Goal: Task Accomplishment & Management: Manage account settings

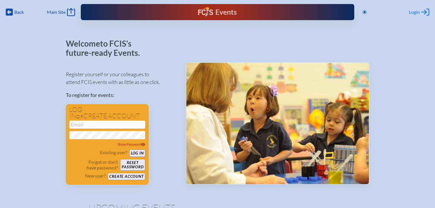
type input "[EMAIL_ADDRESS][DOMAIN_NAME]"
click at [420, 12] on div "Login Log in or Create Account" at bounding box center [419, 12] width 20 height 8
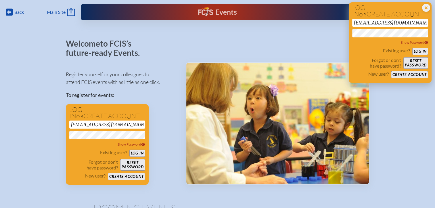
click at [420, 50] on button "Log in" at bounding box center [420, 51] width 16 height 7
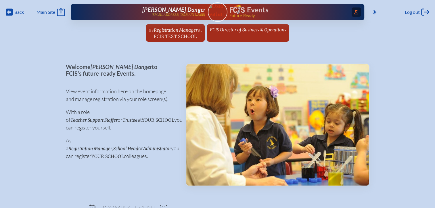
click at [354, 13] on icon at bounding box center [356, 12] width 4 height 5
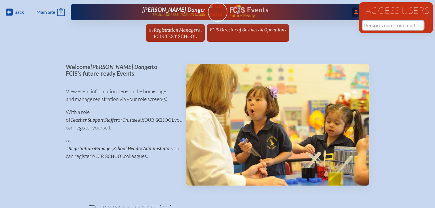
click at [364, 27] on input "text" at bounding box center [393, 25] width 61 height 9
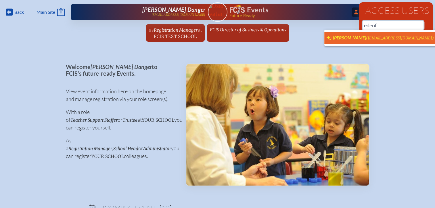
scroll to position [0, 4]
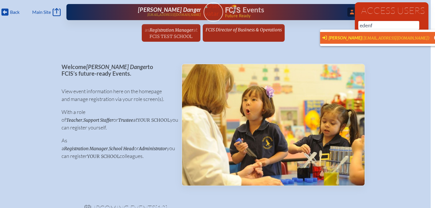
click at [340, 35] on span "[PERSON_NAME]" at bounding box center [345, 37] width 33 height 5
type input "[EMAIL_ADDRESS][DOMAIN_NAME]"
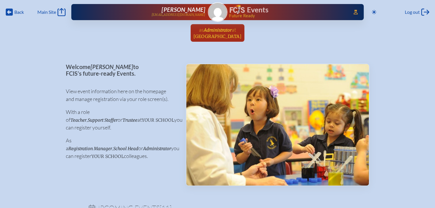
click at [222, 34] on span "[GEOGRAPHIC_DATA]" at bounding box center [217, 36] width 48 height 5
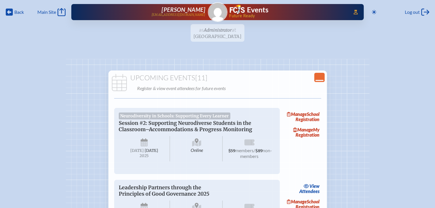
click at [320, 75] on icon "Close Console" at bounding box center [319, 77] width 8 height 8
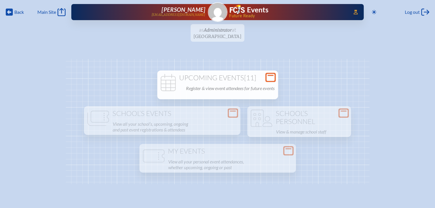
click at [271, 77] on icon at bounding box center [271, 77] width 8 height 7
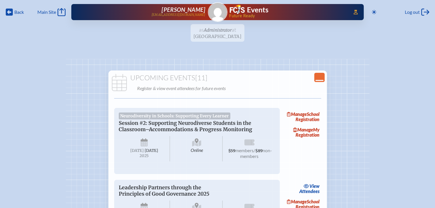
click at [319, 78] on icon "Close Console" at bounding box center [319, 77] width 8 height 8
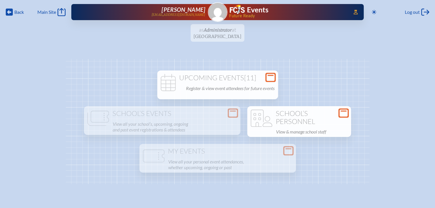
click at [302, 119] on h1 "School’s Personnel" at bounding box center [299, 118] width 99 height 16
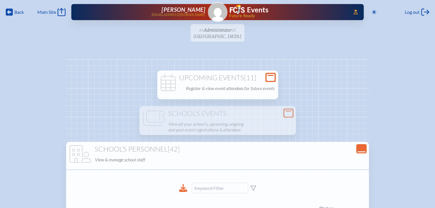
click at [273, 74] on icon at bounding box center [271, 77] width 8 height 7
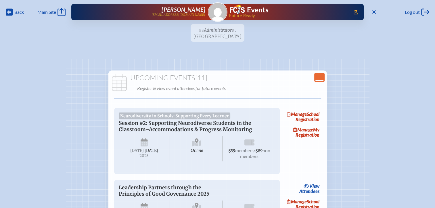
click at [322, 76] on icon "Close Console" at bounding box center [319, 77] width 8 height 8
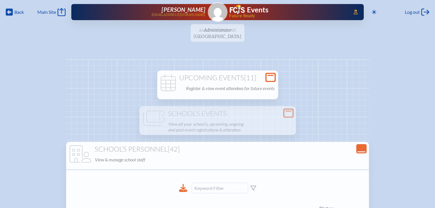
click at [357, 147] on icon "Close Console" at bounding box center [361, 149] width 8 height 8
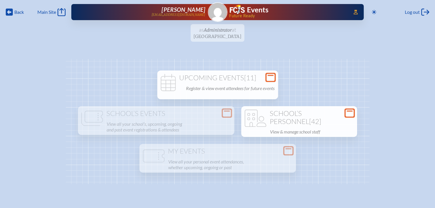
click at [198, 30] on ul "as Administrator at Riverside Presbyterian Day School since March 1st, 2024" at bounding box center [217, 34] width 435 height 21
click at [269, 78] on icon at bounding box center [271, 77] width 8 height 7
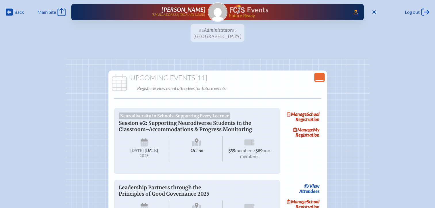
click at [238, 10] on img at bounding box center [237, 9] width 15 height 9
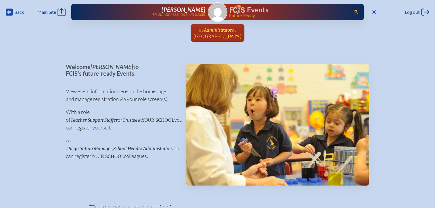
click at [240, 31] on link "as Administrator at Riverside Presbyterian Day School since March 1st, 2024" at bounding box center [217, 33] width 53 height 18
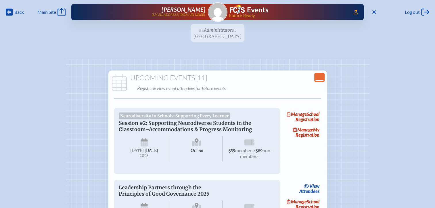
click at [320, 77] on icon "Close Console" at bounding box center [319, 77] width 8 height 8
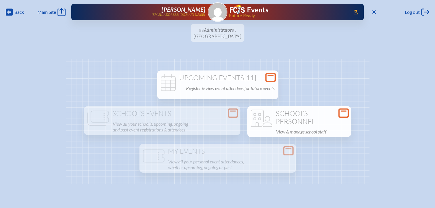
click at [315, 118] on h1 "School’s Personnel" at bounding box center [299, 118] width 99 height 16
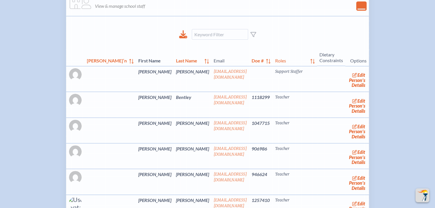
scroll to position [144, 0]
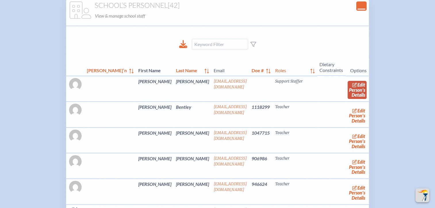
click at [348, 90] on link "edit Person’s Details" at bounding box center [357, 90] width 19 height 18
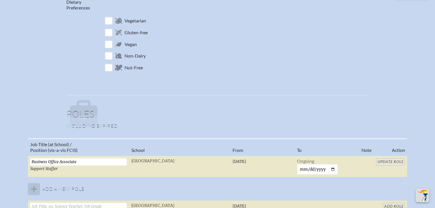
scroll to position [345, 0]
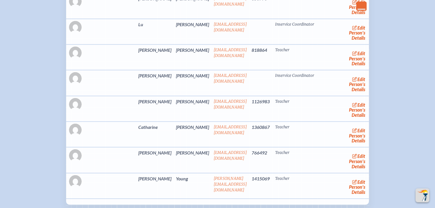
scroll to position [1150, 0]
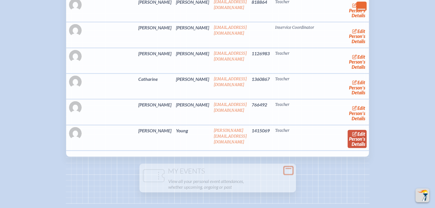
click at [348, 133] on link "edit Person’s Details" at bounding box center [357, 139] width 19 height 18
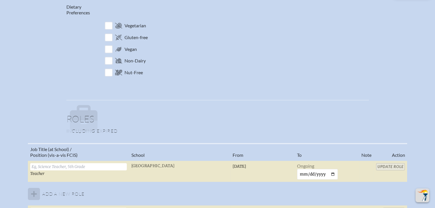
scroll to position [374, 0]
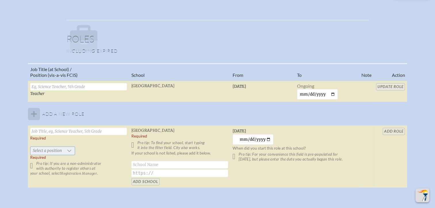
click at [47, 149] on span "Select a position" at bounding box center [47, 151] width 34 height 8
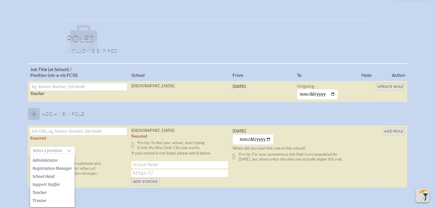
click at [346, 142] on td "Monday, September 29th, 2025 2025-09-29 When did you start this role at this sc…" at bounding box center [294, 156] width 129 height 62
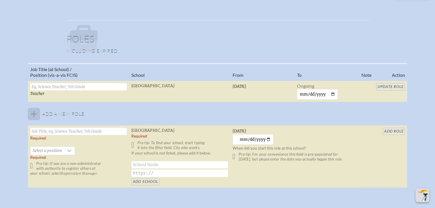
scroll to position [402, 0]
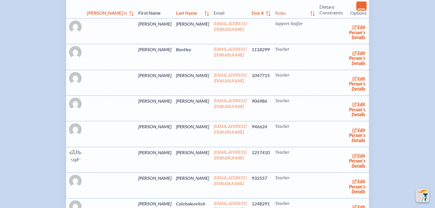
scroll to position [115, 0]
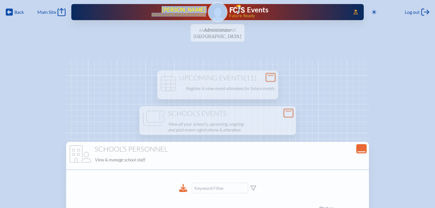
drag, startPoint x: 206, startPoint y: 8, endPoint x: 166, endPoint y: 6, distance: 40.9
click at [166, 6] on div "Access Users... [PERSON_NAME] [EMAIL_ADDRESS][DOMAIN_NAME] Events Future Ready" at bounding box center [217, 12] width 292 height 16
copy link "[PERSON_NAME] [EMAIL_ADDRESS][DOMAIN_NAME]"
click at [417, 14] on span "Log out" at bounding box center [412, 12] width 15 height 6
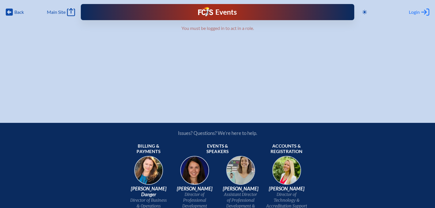
type input "[EMAIL_ADDRESS][DOMAIN_NAME]"
click at [414, 12] on span "Login" at bounding box center [414, 12] width 11 height 6
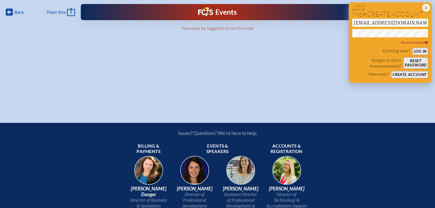
click at [414, 50] on button "Log in" at bounding box center [420, 51] width 16 height 7
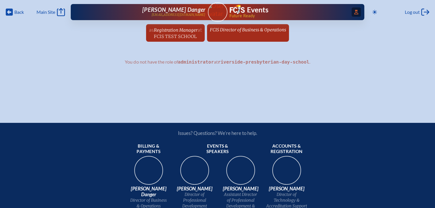
click at [355, 14] on span "Access Users..." at bounding box center [356, 11] width 9 height 9
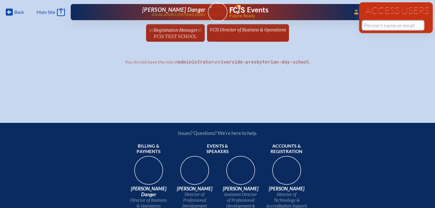
click at [365, 26] on input "text" at bounding box center [393, 25] width 61 height 9
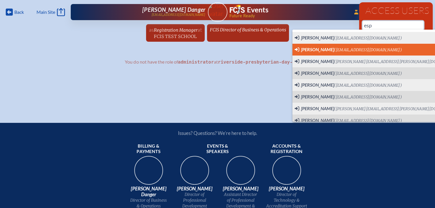
scroll to position [0, 4]
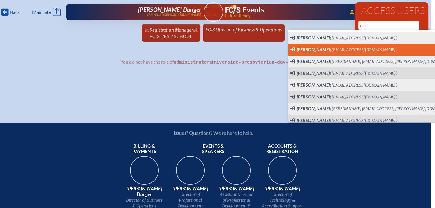
click at [321, 53] on li "Kimberly Esposito (kesposito@lccdayschool.com) User Profile" at bounding box center [379, 50] width 183 height 12
type input "kesposito@lccdayschool.com"
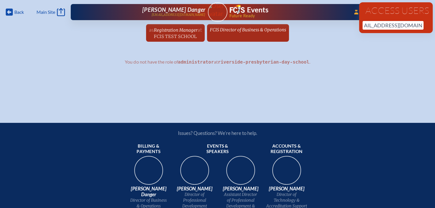
scroll to position [0, 0]
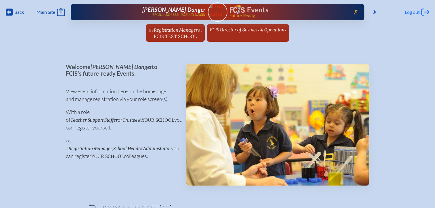
click at [411, 11] on span "Log out" at bounding box center [412, 12] width 15 height 6
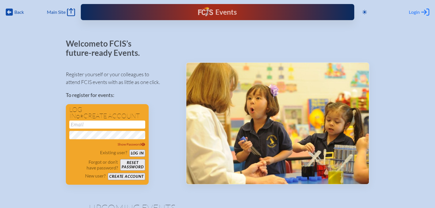
type input "[EMAIL_ADDRESS][DOMAIN_NAME]"
click at [414, 12] on span "Login" at bounding box center [414, 12] width 11 height 6
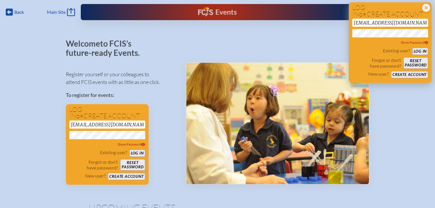
click at [420, 49] on button "Log in" at bounding box center [420, 51] width 16 height 7
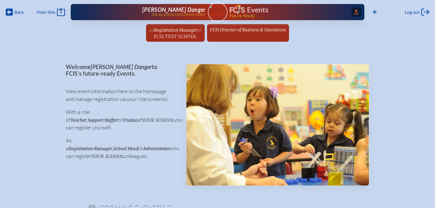
click at [357, 12] on span "Access Users..." at bounding box center [356, 11] width 9 height 9
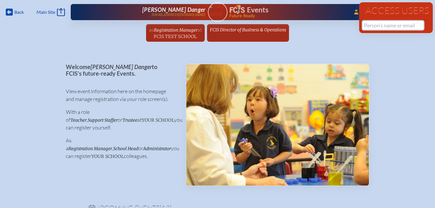
click at [369, 26] on input "text" at bounding box center [393, 25] width 61 height 9
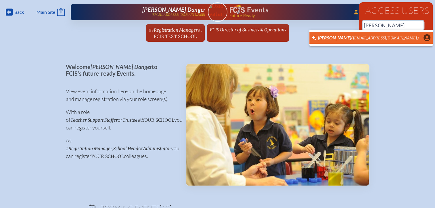
scroll to position [0, 4]
click at [337, 40] on span "Kimberly Esposito" at bounding box center [334, 37] width 33 height 5
type input "kesposito@lccdayschool.com"
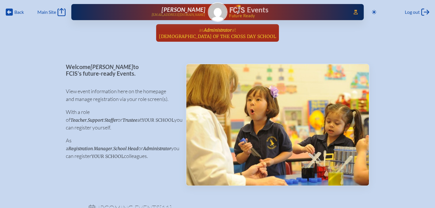
click at [231, 38] on span "Lutheran Church of the Cross Day School" at bounding box center [217, 36] width 117 height 5
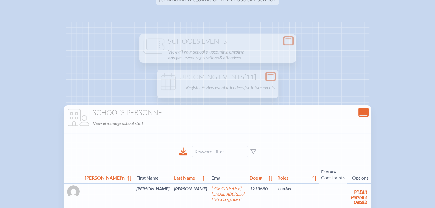
scroll to position [57, 0]
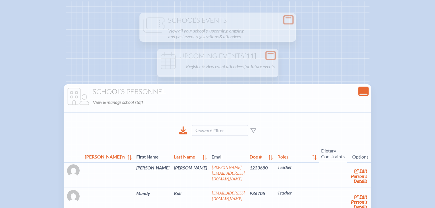
click at [359, 91] on icon "Close Console" at bounding box center [363, 91] width 8 height 8
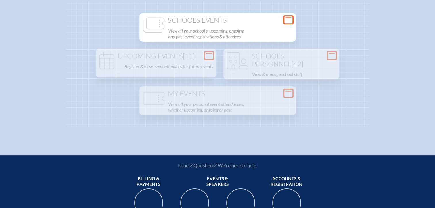
click at [287, 21] on icon at bounding box center [288, 19] width 8 height 7
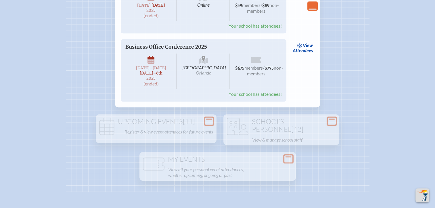
scroll to position [431, 0]
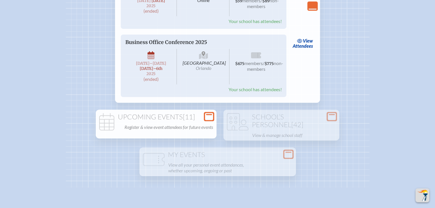
click at [207, 120] on icon at bounding box center [209, 116] width 8 height 7
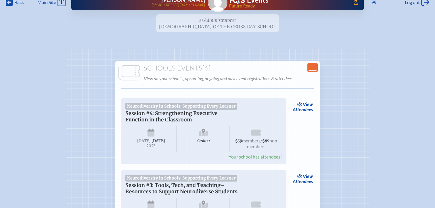
scroll to position [0, 0]
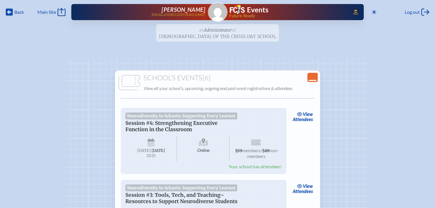
click at [312, 78] on icon "Close Console" at bounding box center [312, 77] width 8 height 8
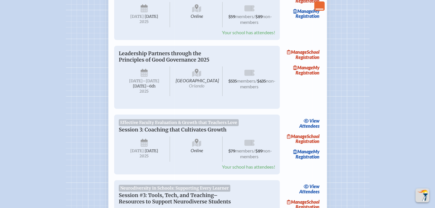
scroll to position [172, 0]
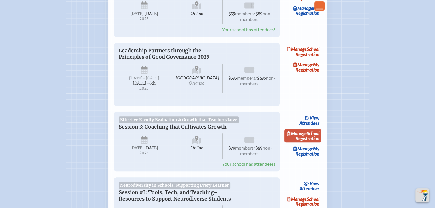
click at [315, 142] on link "Manage School Registration" at bounding box center [302, 135] width 37 height 13
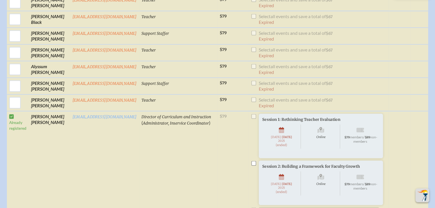
scroll to position [316, 0]
